Goal: Task Accomplishment & Management: Manage account settings

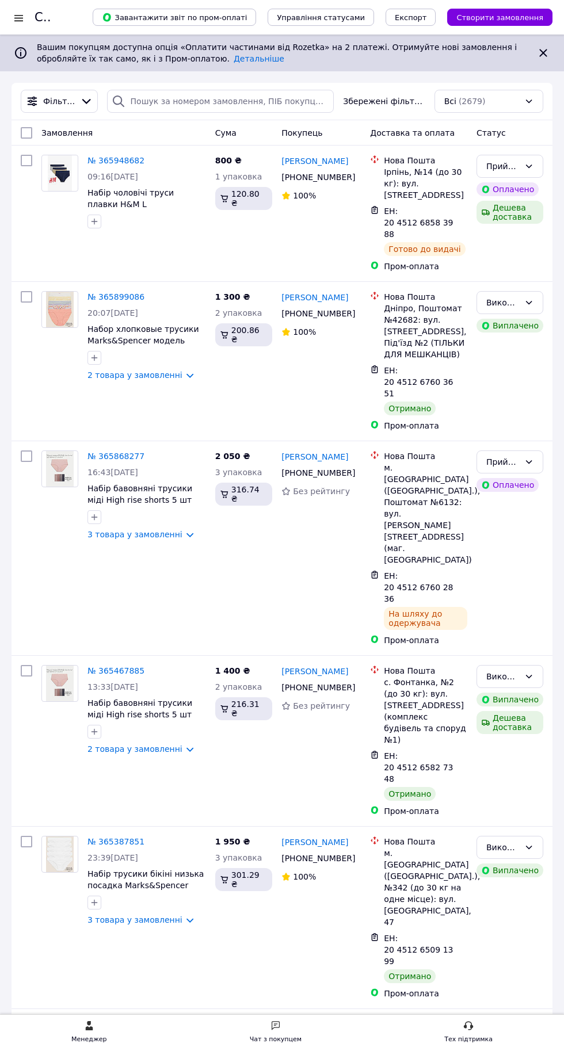
click at [17, 19] on div at bounding box center [19, 18] width 14 height 12
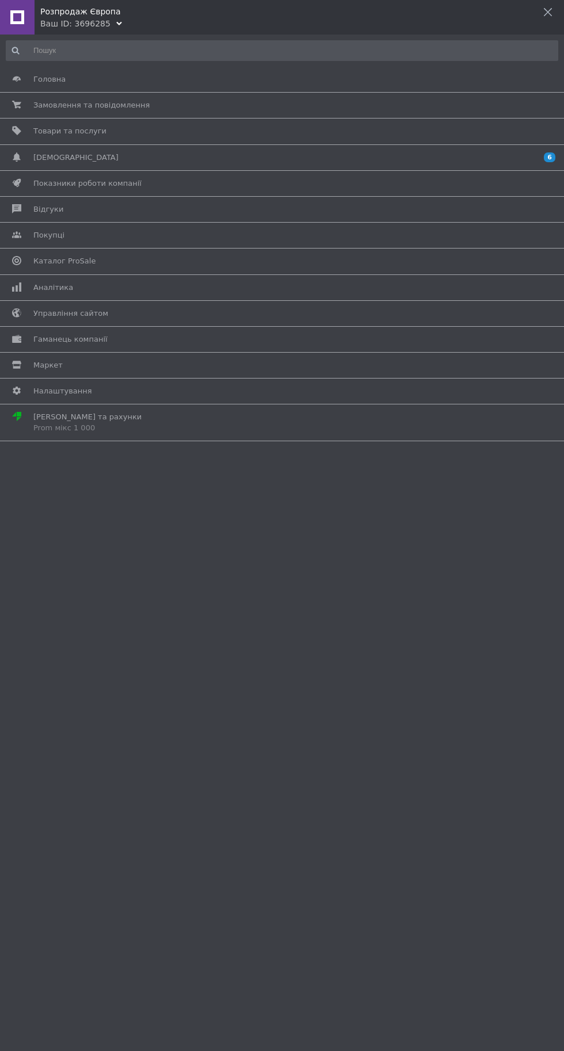
click at [222, 134] on span "Товари та послуги" at bounding box center [279, 131] width 493 height 10
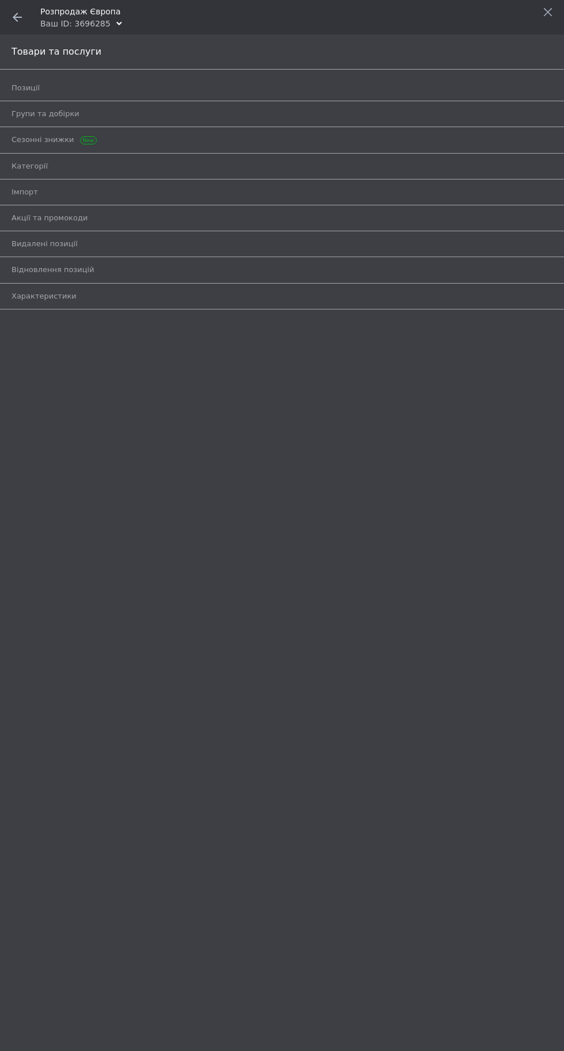
click at [286, 87] on span "Позиції" at bounding box center [269, 88] width 515 height 10
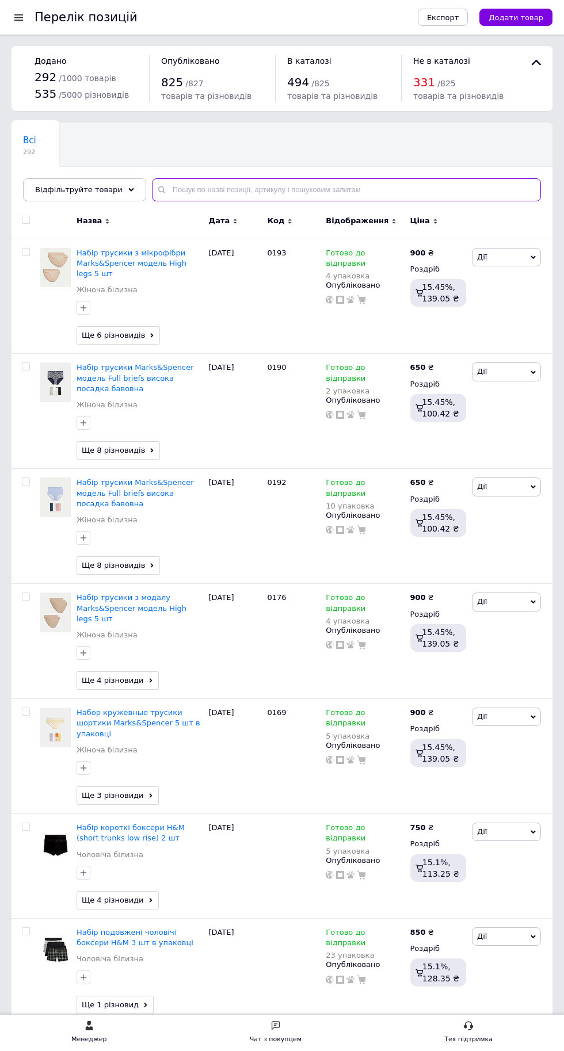
click at [406, 185] on input "text" at bounding box center [346, 189] width 389 height 23
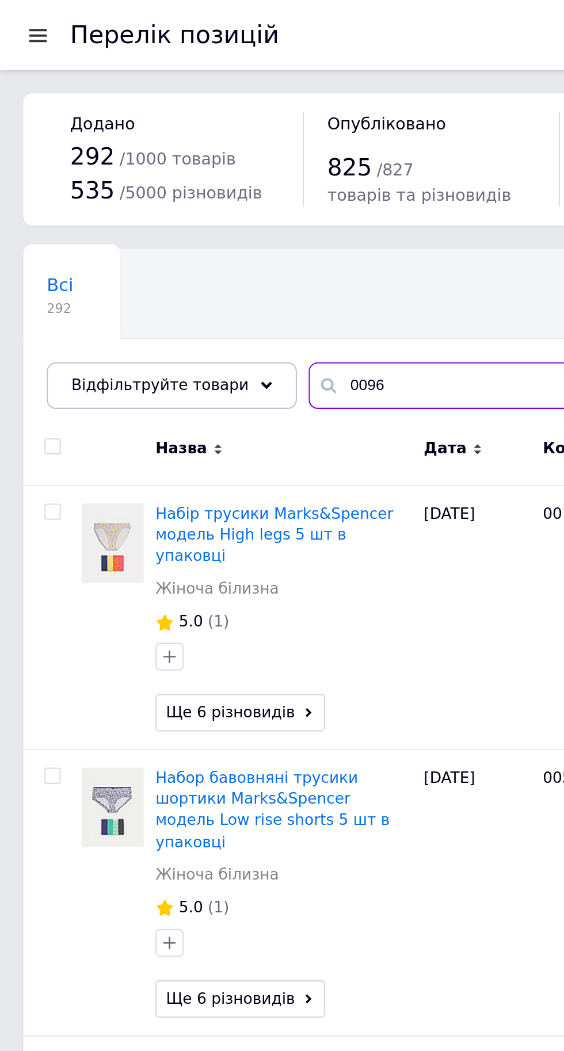
click at [208, 182] on input "0096" at bounding box center [346, 189] width 389 height 23
type input "0"
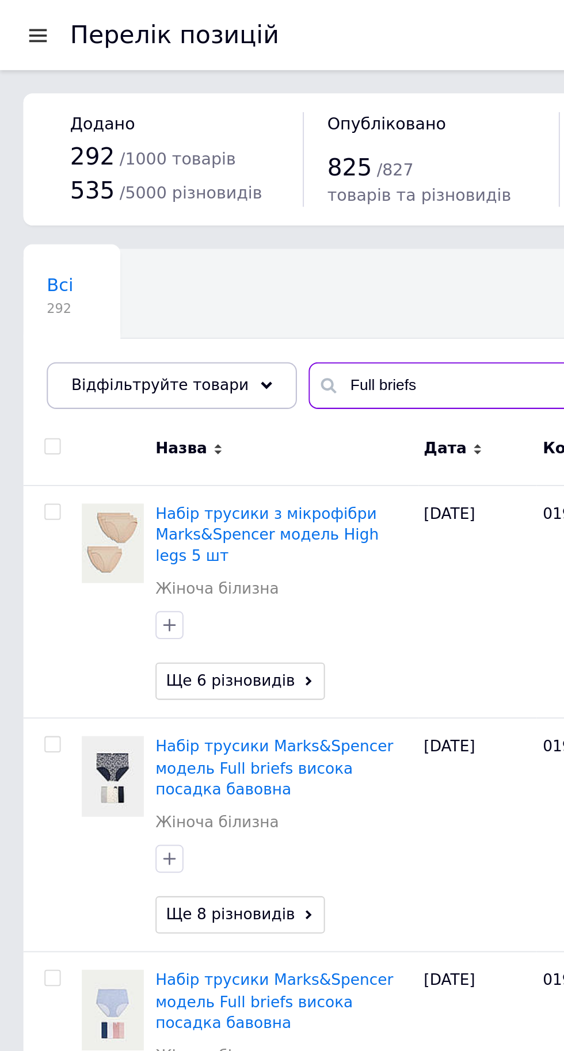
type input "Full briefs"
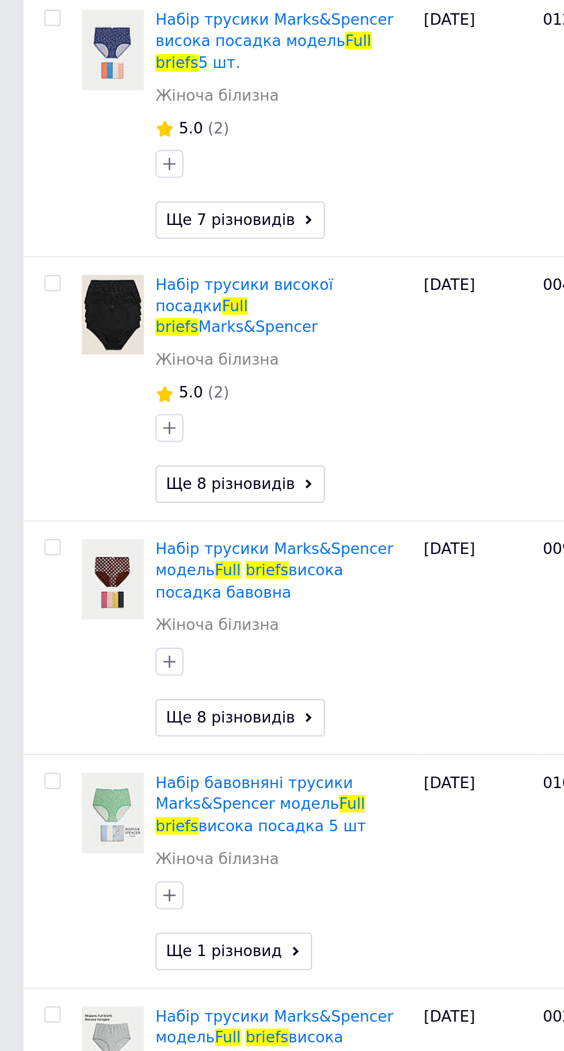
click at [102, 666] on span "Набір трусики Marks&Spencer модель" at bounding box center [135, 675] width 117 height 19
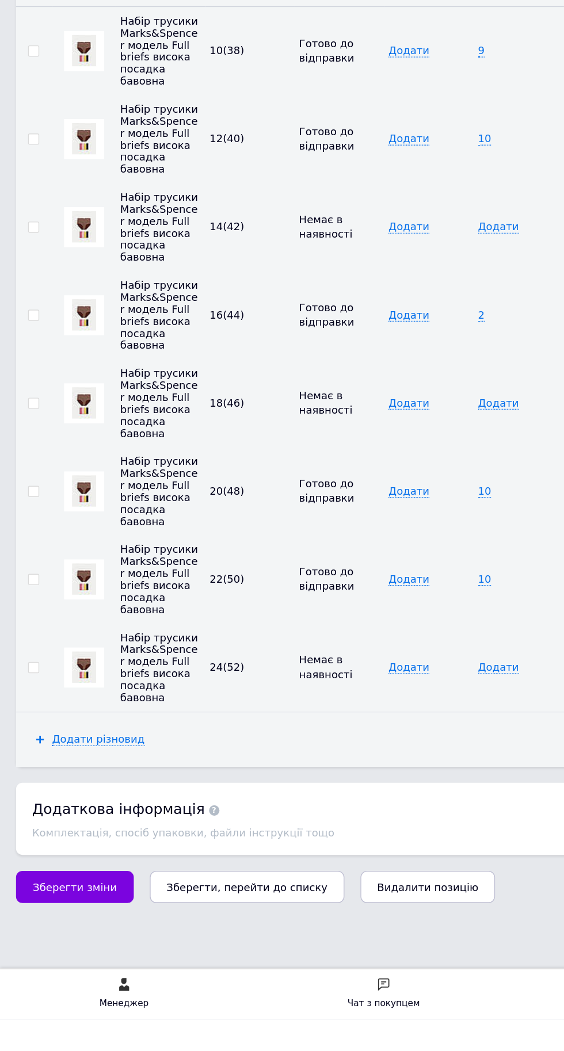
scroll to position [2260, 0]
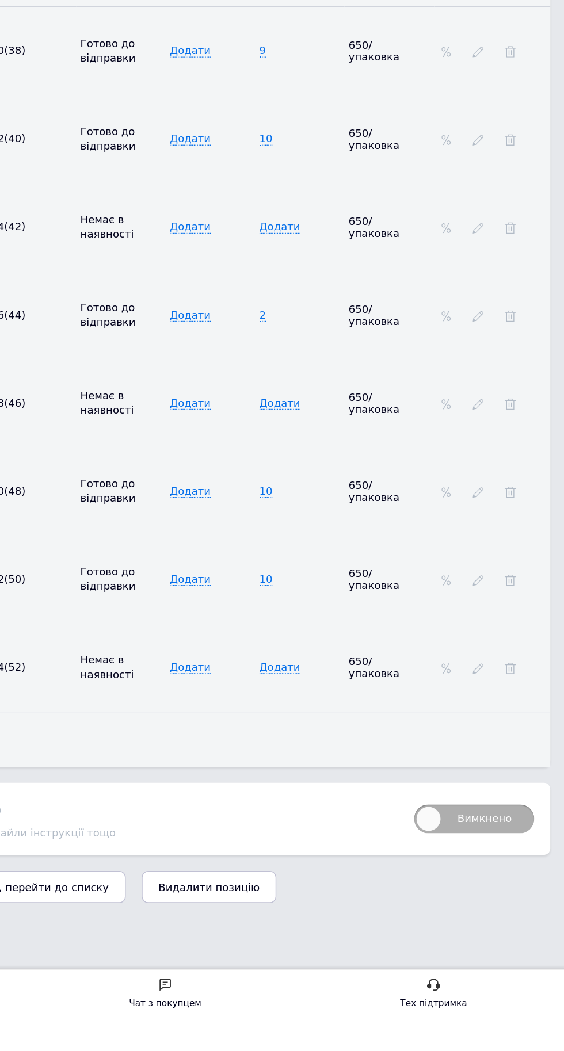
click at [500, 739] on icon at bounding box center [501, 735] width 8 height 8
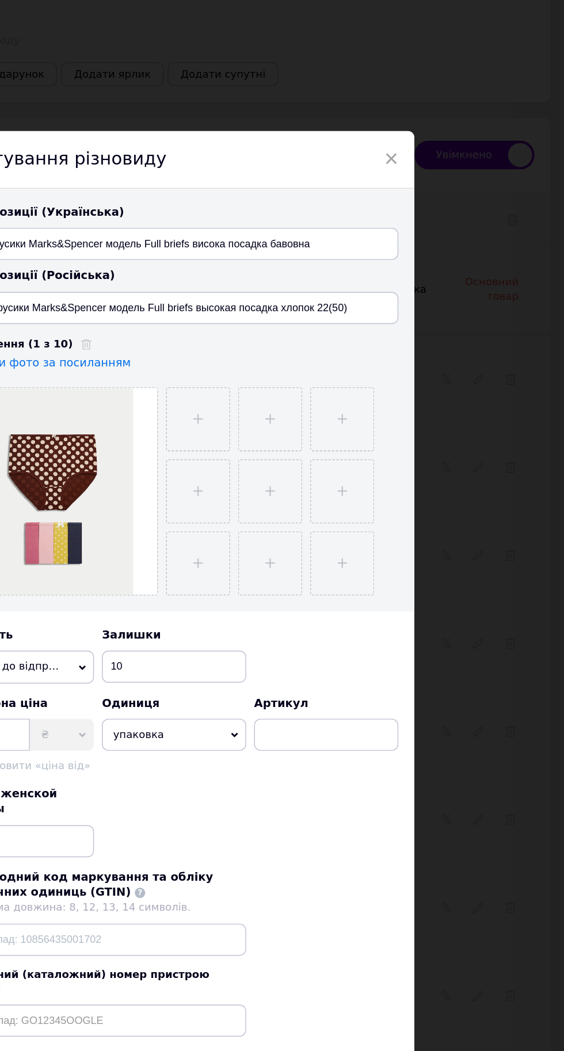
scroll to position [2283, 0]
click at [300, 573] on input "10" at bounding box center [282, 562] width 104 height 23
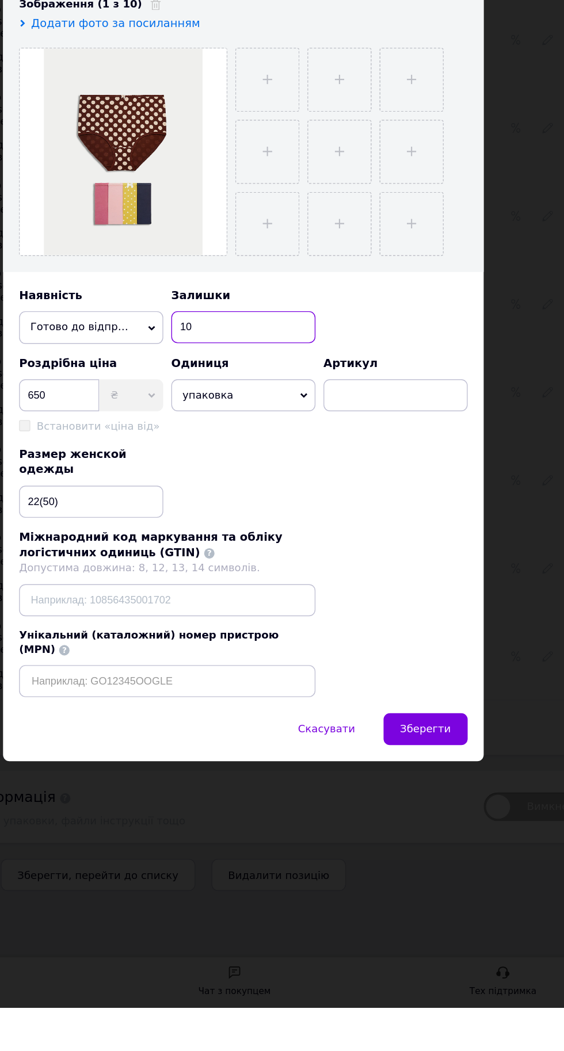
type input "1"
click at [214, 566] on icon at bounding box center [215, 562] width 5 height 5
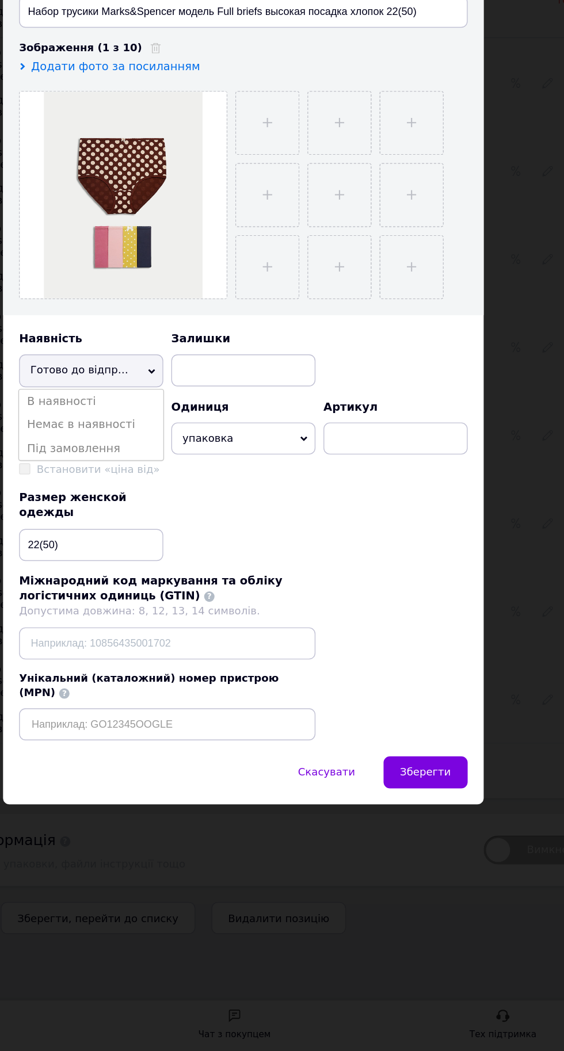
click at [126, 610] on li "Немає в наявності" at bounding box center [173, 601] width 104 height 17
click at [432, 840] on button "Зберегти" at bounding box center [413, 851] width 60 height 23
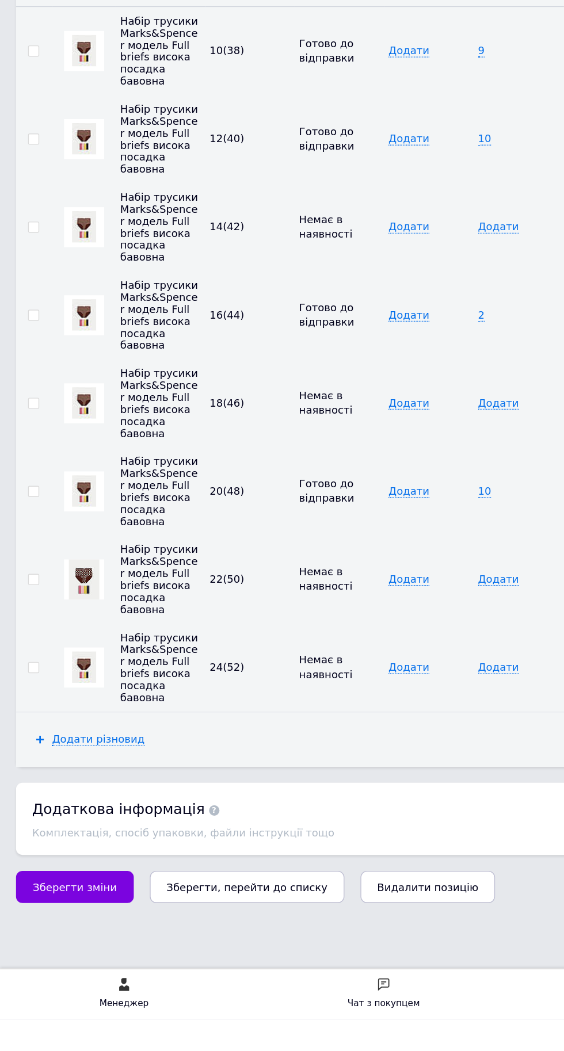
scroll to position [2400, 0]
click at [66, 960] on span "Зберегти зміни" at bounding box center [54, 956] width 60 height 9
click at [38, 960] on span "Зберегти зміни" at bounding box center [54, 956] width 60 height 9
